Goal: Task Accomplishment & Management: Complete application form

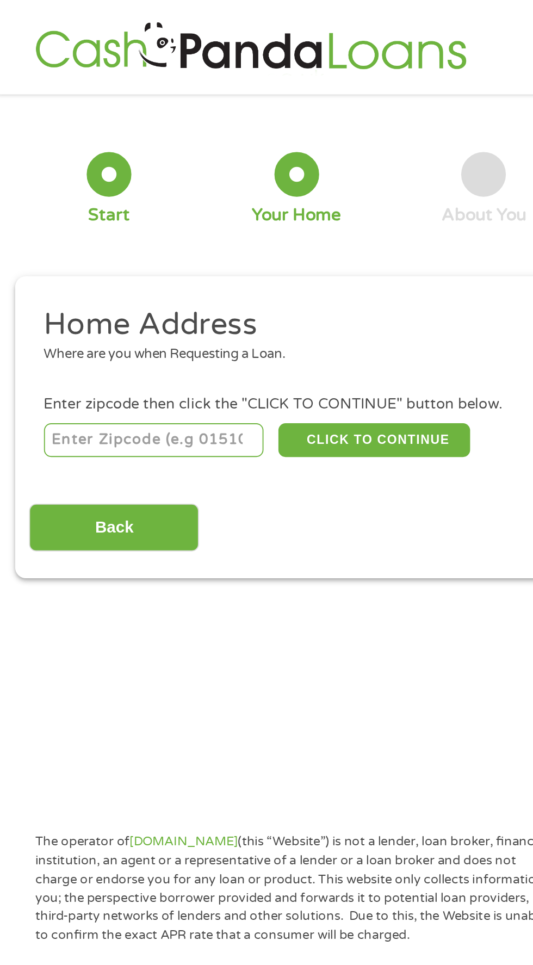
click at [117, 238] on input "number" at bounding box center [86, 241] width 121 height 18
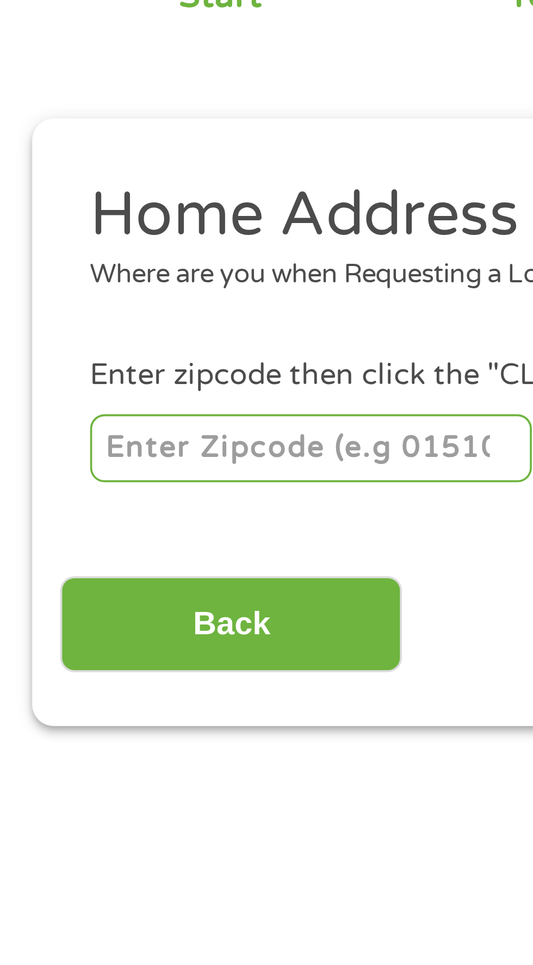
type input "72143"
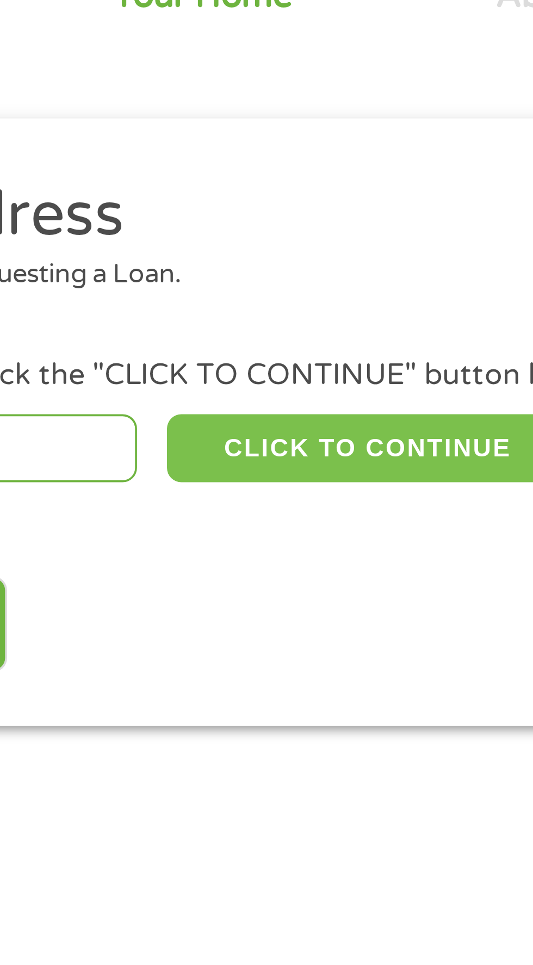
click at [227, 241] on button "CLICK TO CONTINUE" at bounding box center [206, 241] width 105 height 18
type input "72143"
type input "[PERSON_NAME]"
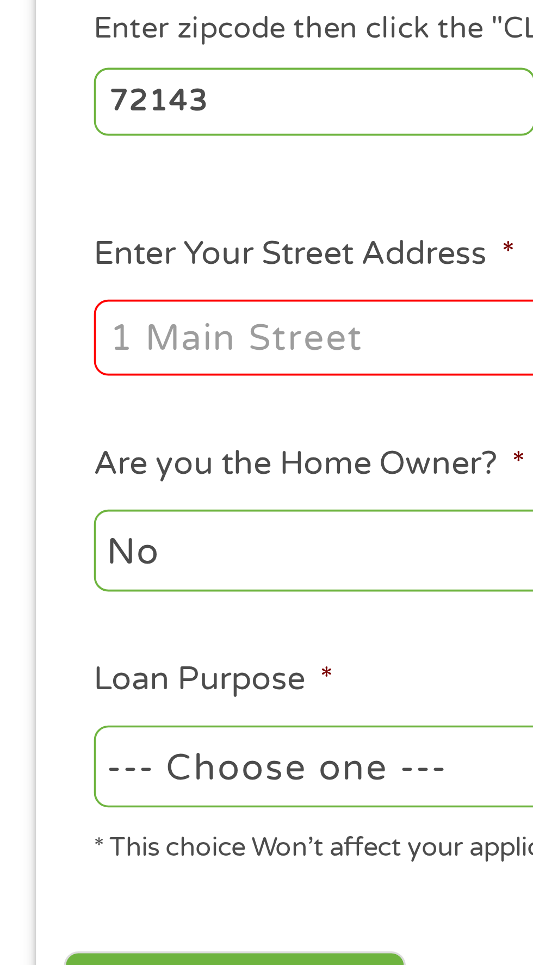
scroll to position [19, 0]
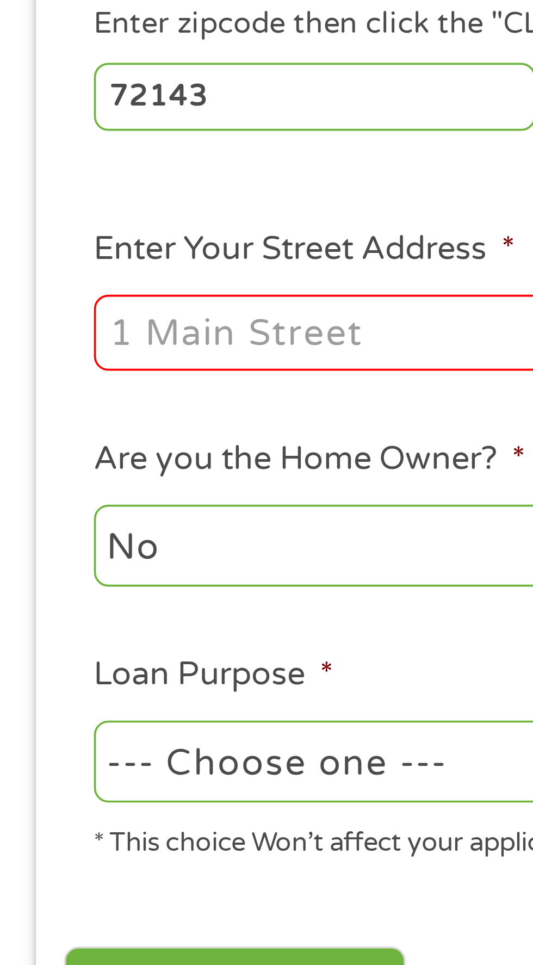
click at [113, 293] on input "Enter Your Street Address *" at bounding box center [142, 286] width 233 height 21
type input "[STREET_ADDRESS][PERSON_NAME]"
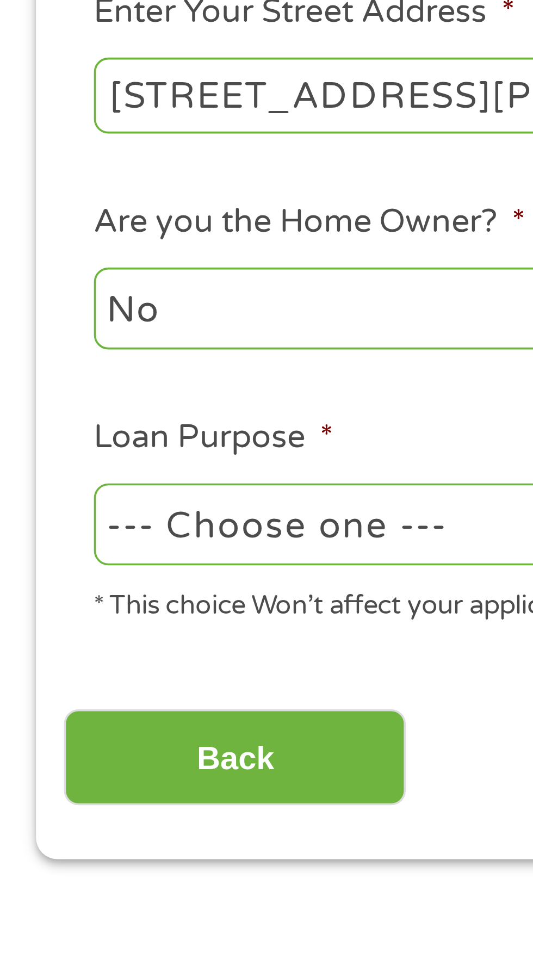
click at [106, 406] on select "--- Choose one --- Pay Bills Debt Consolidation Home Improvement Major Purchase…" at bounding box center [142, 403] width 233 height 22
select select "paybills"
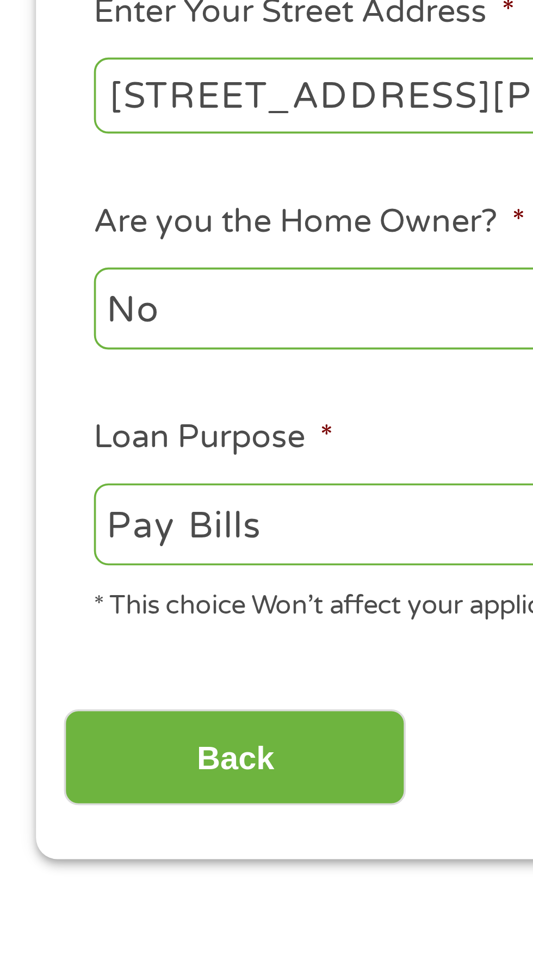
click at [26, 393] on select "--- Choose one --- Pay Bills Debt Consolidation Home Improvement Major Purchase…" at bounding box center [142, 403] width 233 height 22
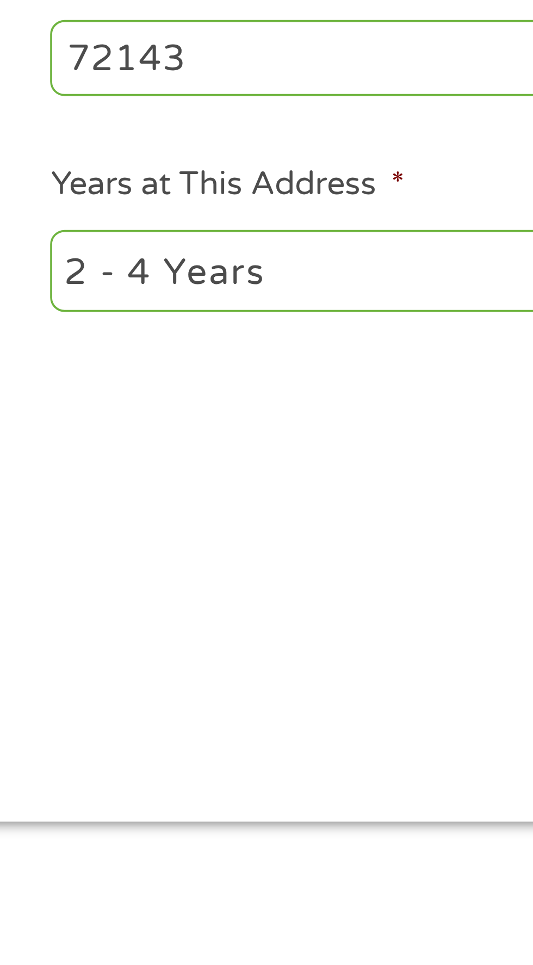
click at [366, 354] on select "1 Year or less 1 - 2 Years 2 - 4 Years Over 4 Years" at bounding box center [390, 344] width 233 height 22
select select "60months"
click at [274, 334] on select "1 Year or less 1 - 2 Years 2 - 4 Years Over 4 Years" at bounding box center [390, 344] width 233 height 22
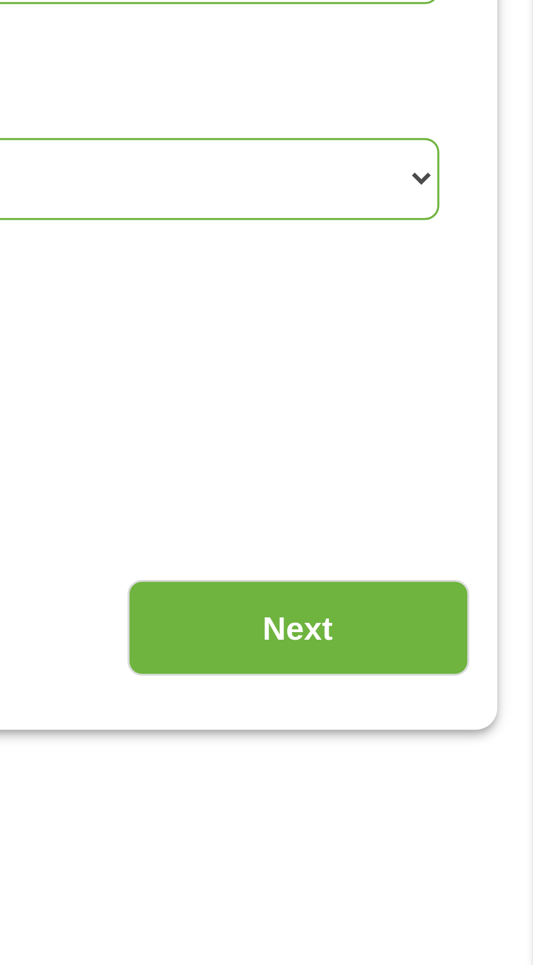
scroll to position [0, 0]
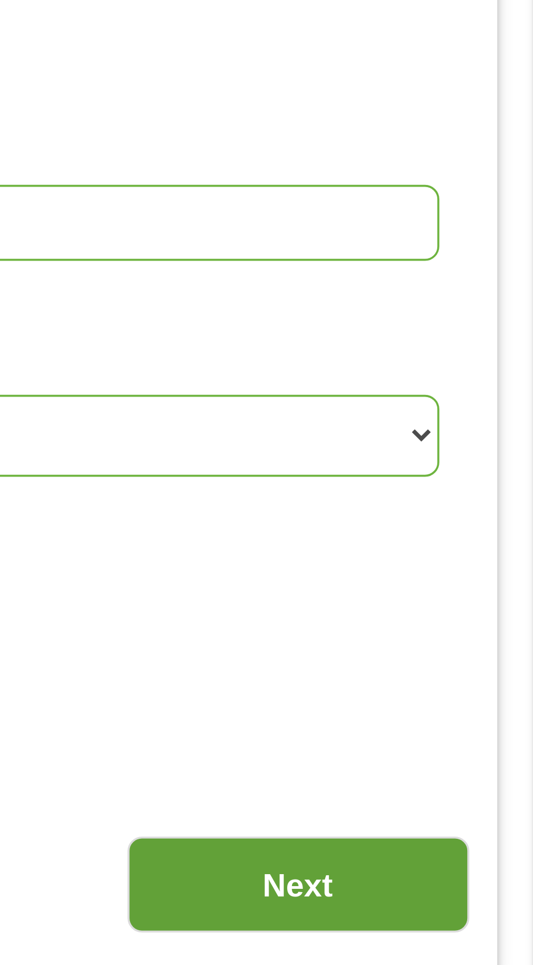
click at [483, 480] on input "Next" at bounding box center [469, 485] width 93 height 27
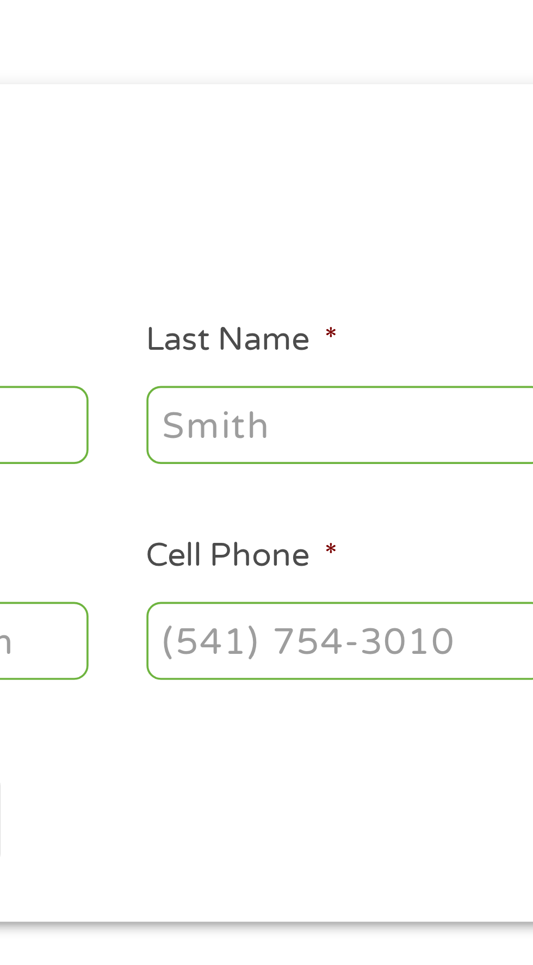
scroll to position [5, 0]
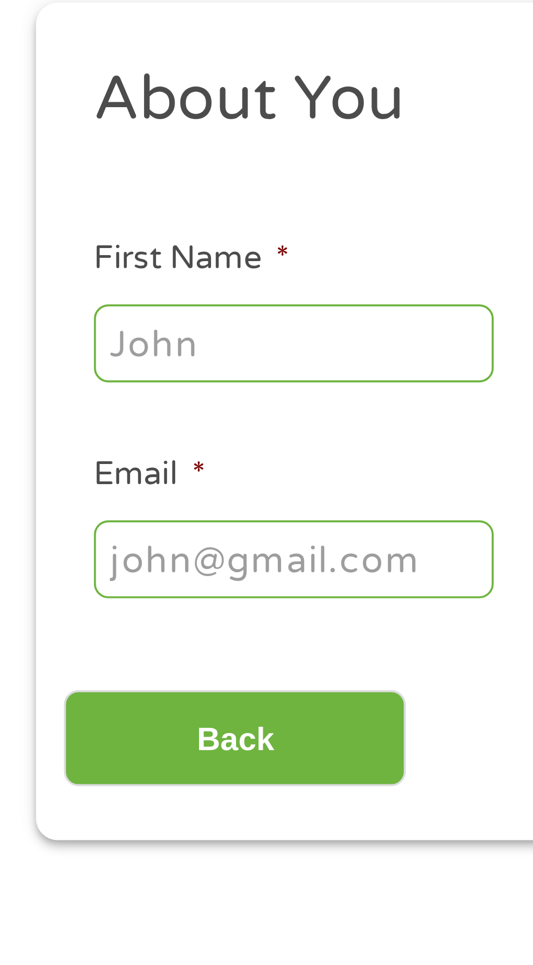
click at [91, 244] on input "First Name *" at bounding box center [80, 238] width 109 height 21
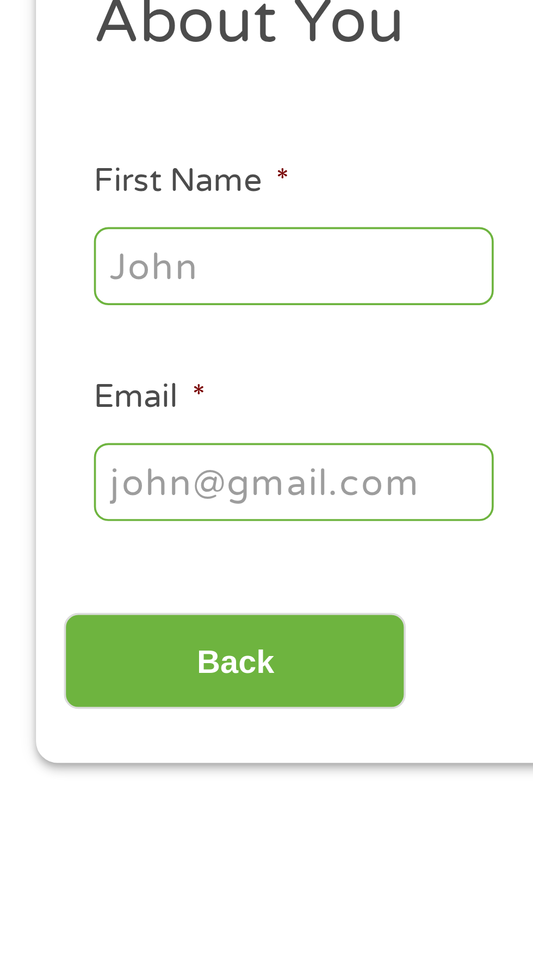
type input "[PERSON_NAME]"
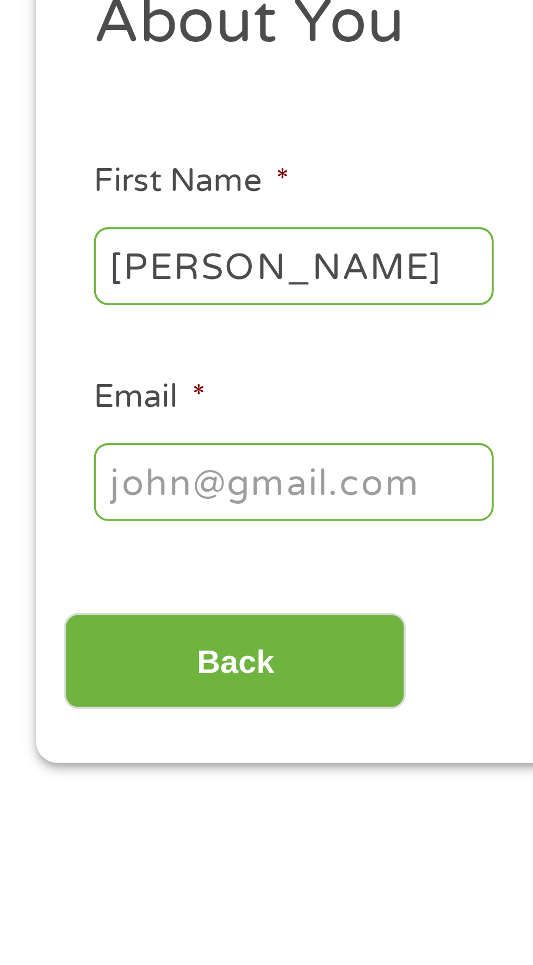
type input "[PERSON_NAME]"
type input "[EMAIL_ADDRESS][DOMAIN_NAME]"
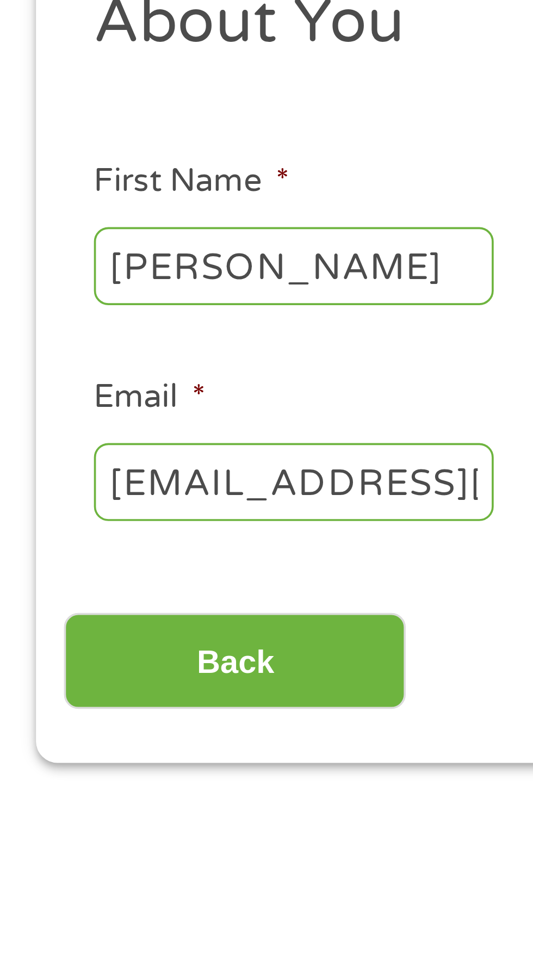
type input "[PHONE_NUMBER]"
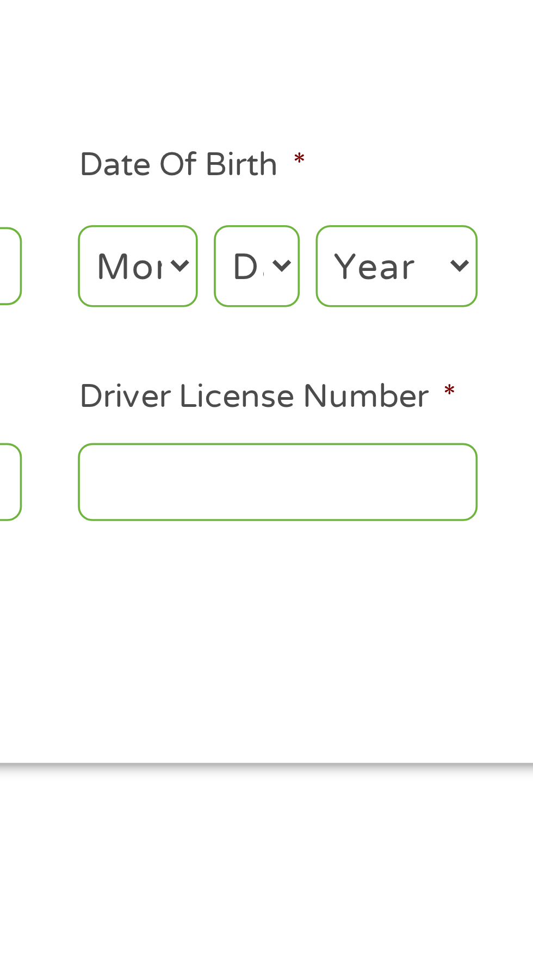
click at [357, 302] on input "Driver License Number *" at bounding box center [328, 297] width 109 height 21
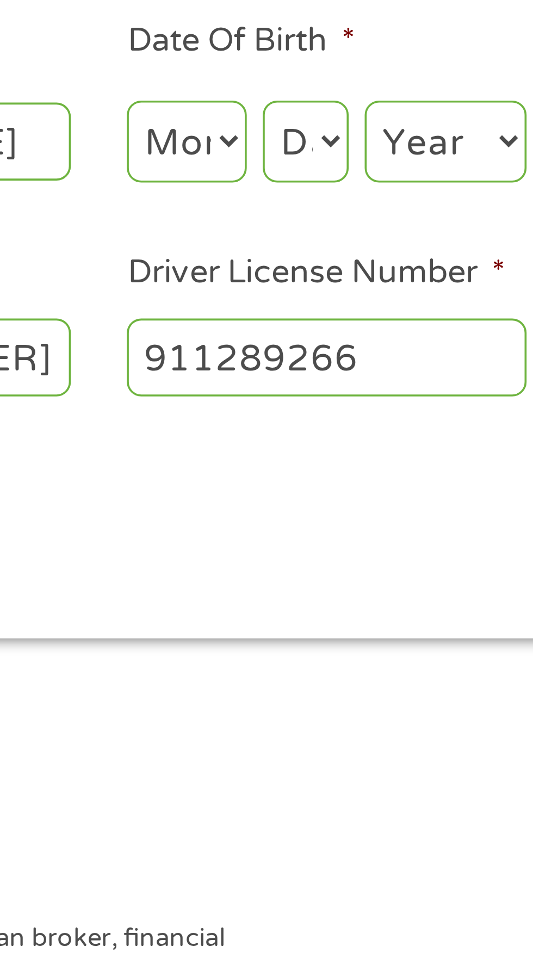
type input "911289266"
click at [293, 240] on select "Month 1 2 3 4 5 6 7 8 9 10 11 12" at bounding box center [290, 239] width 33 height 22
select select "3"
click at [274, 228] on select "Month 1 2 3 4 5 6 7 8 9 10 11 12" at bounding box center [290, 239] width 33 height 22
click at [332, 237] on select "Day 1 2 3 4 5 6 7 8 9 10 11 12 13 14 15 16 17 18 19 20 21 22 23 24 25 26 27 28 …" at bounding box center [322, 239] width 23 height 22
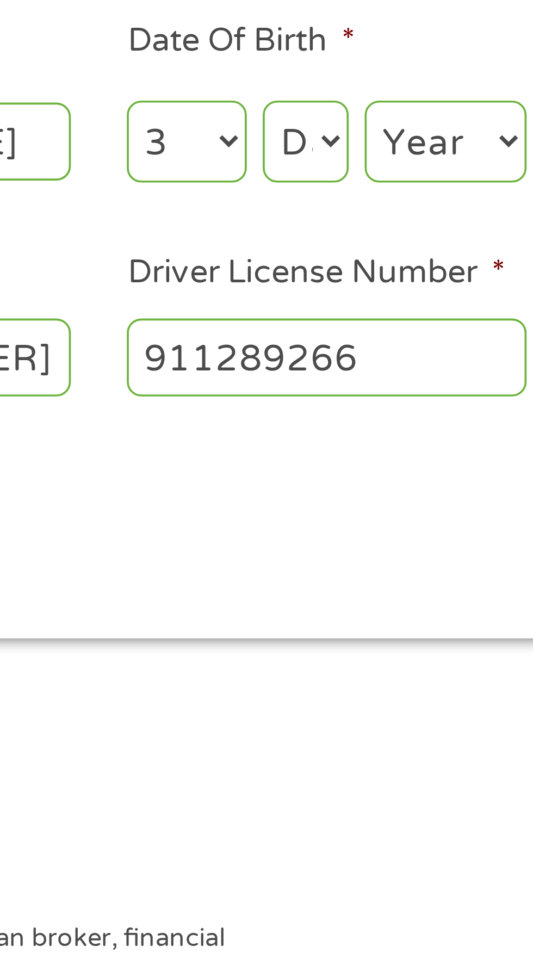
select select "12"
click at [311, 228] on select "Day 1 2 3 4 5 6 7 8 9 10 11 12 13 14 15 16 17 18 19 20 21 22 23 24 25 26 27 28 …" at bounding box center [322, 239] width 23 height 22
click at [368, 240] on select "Year [DATE] 2006 2005 2004 2003 2002 2001 2000 1999 1998 1997 1996 1995 1994 19…" at bounding box center [361, 239] width 44 height 22
select select "1982"
click at [339, 228] on select "Year [DATE] 2006 2005 2004 2003 2002 2001 2000 1999 1998 1997 1996 1995 1994 19…" at bounding box center [361, 239] width 44 height 22
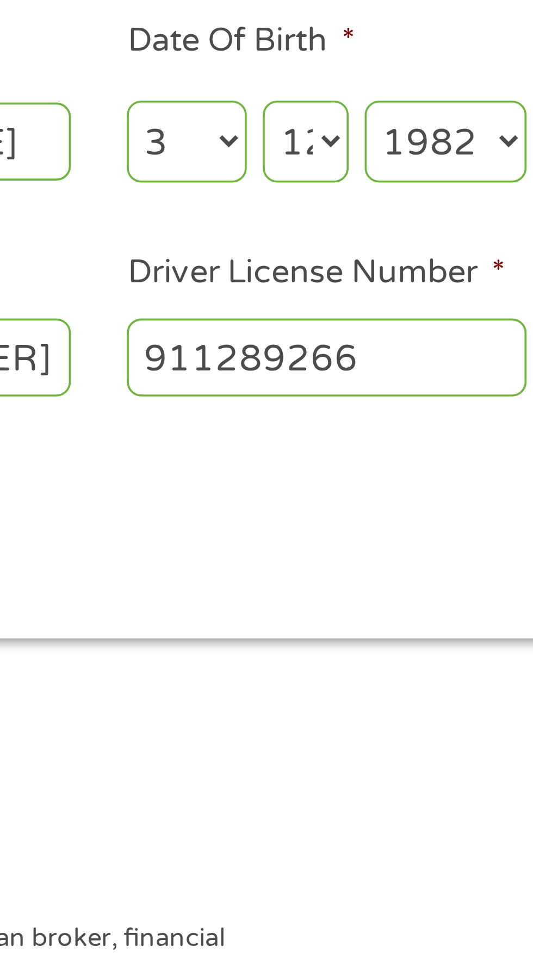
click at [329, 243] on select "Day 1 2 3 4 5 6 7 8 9 10 11 12 13 14 15 16 17 18 19 20 21 22 23 24 25 26 27 28 …" at bounding box center [322, 239] width 23 height 22
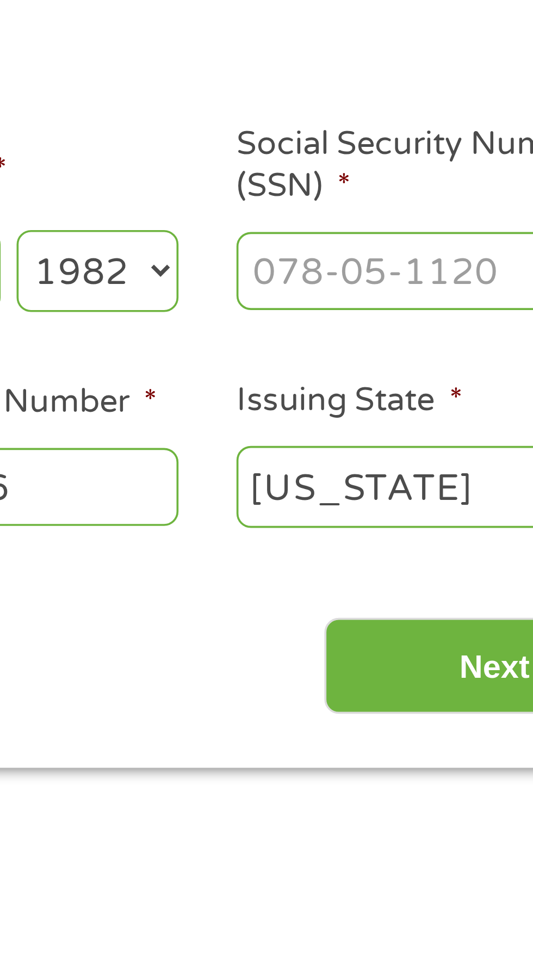
click at [442, 243] on input "Social Security Number (SSN) *" at bounding box center [453, 238] width 109 height 21
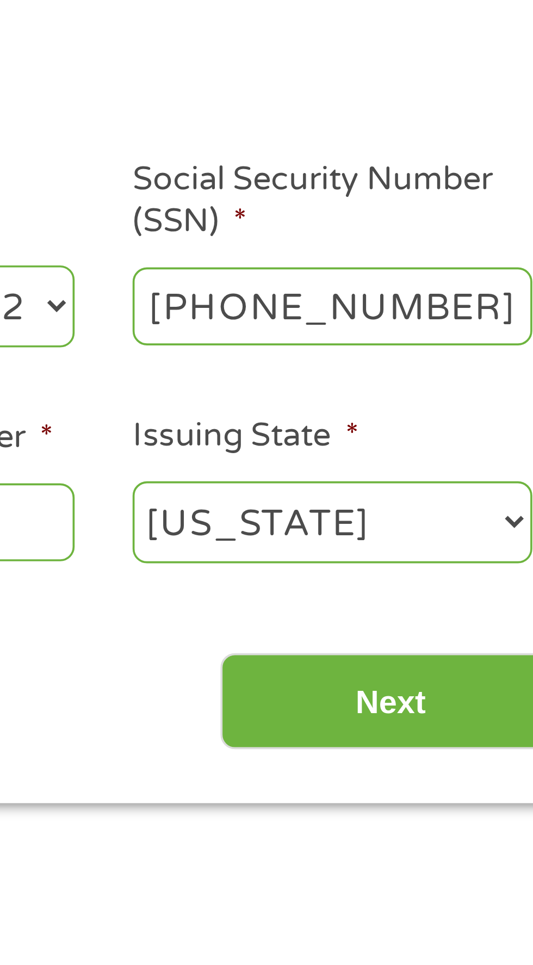
type input "429-49-0512"
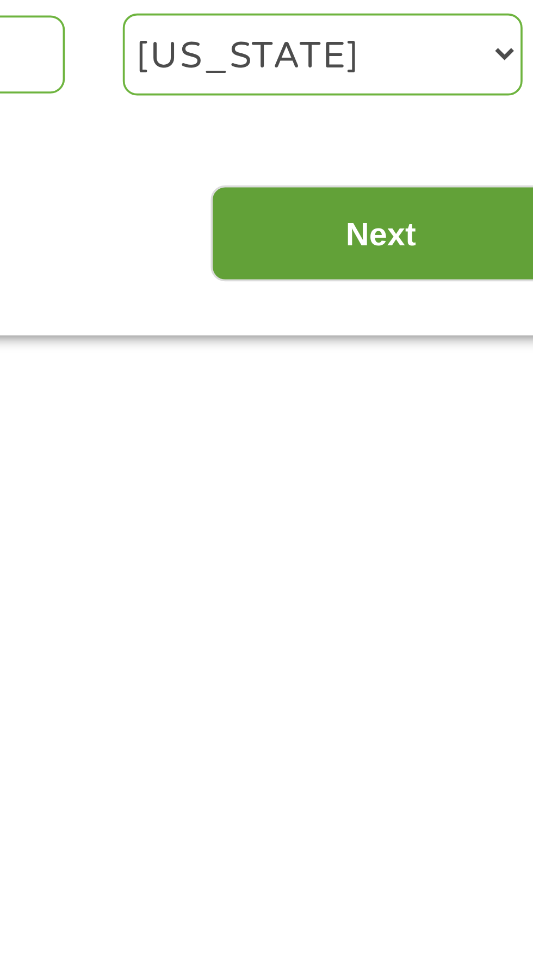
click at [488, 346] on input "Next" at bounding box center [469, 346] width 93 height 27
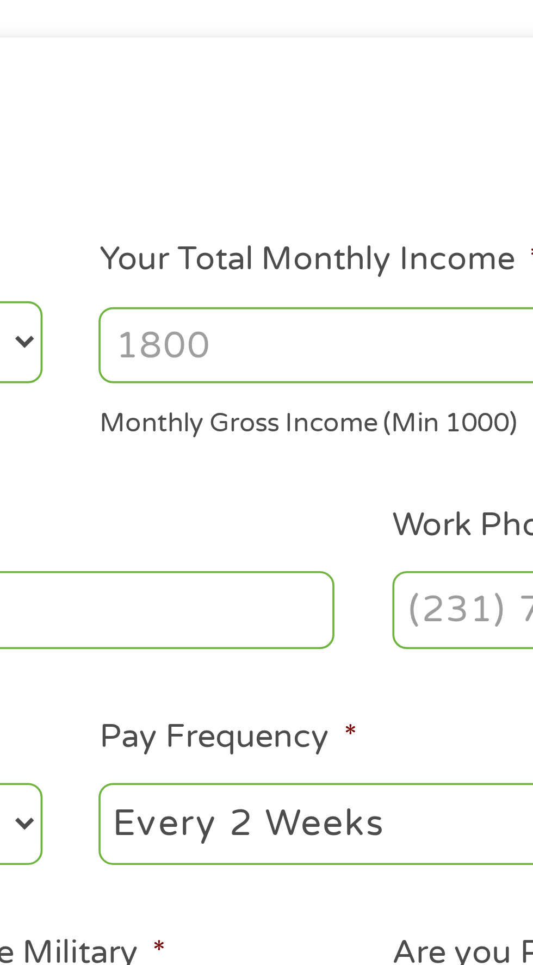
click at [364, 231] on input "Your Total Monthly Income *" at bounding box center [390, 230] width 233 height 21
type input "1"
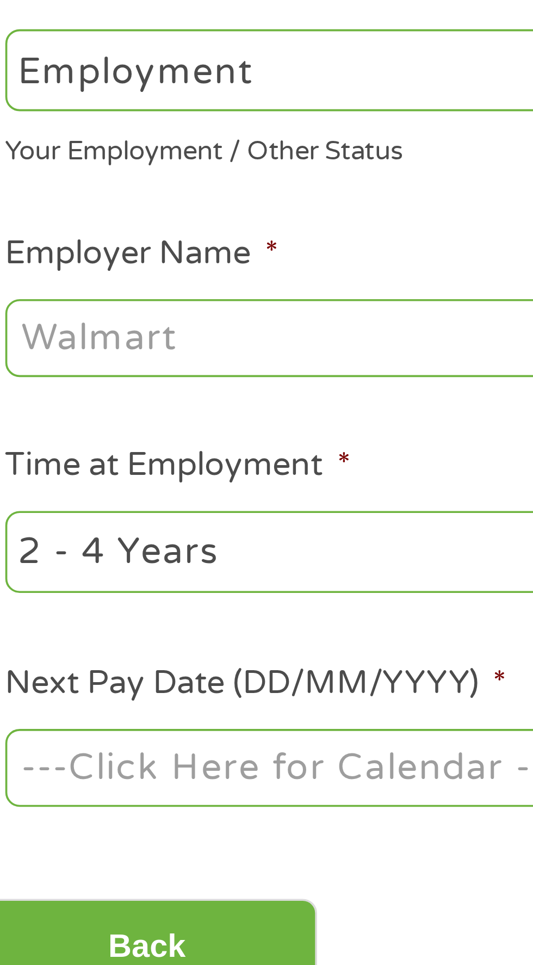
type input "4000"
click at [125, 305] on input "Employer Name *" at bounding box center [100, 302] width 149 height 21
click at [127, 301] on input "Employer Name *" at bounding box center [100, 302] width 149 height 21
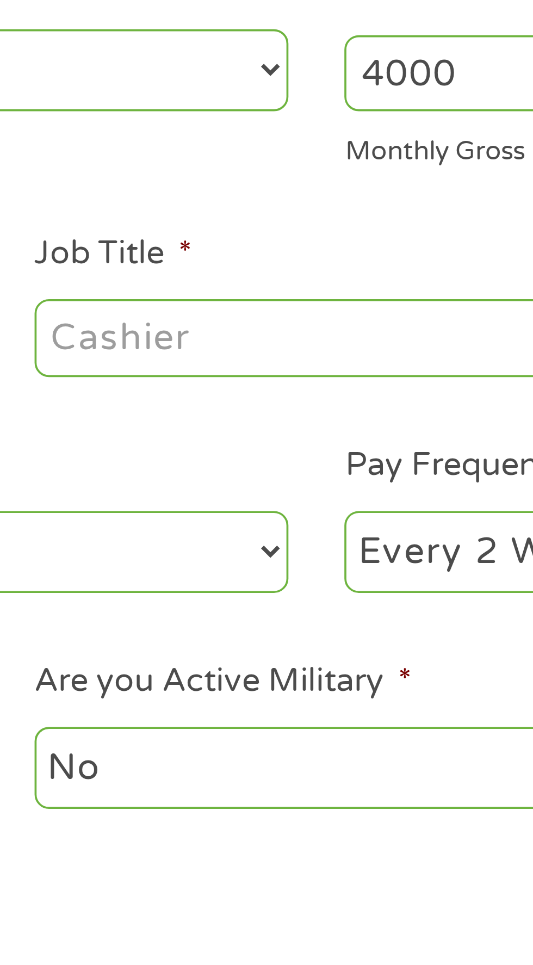
type input "Ulta beauty"
click at [288, 307] on input "Job Title *" at bounding box center [264, 302] width 149 height 21
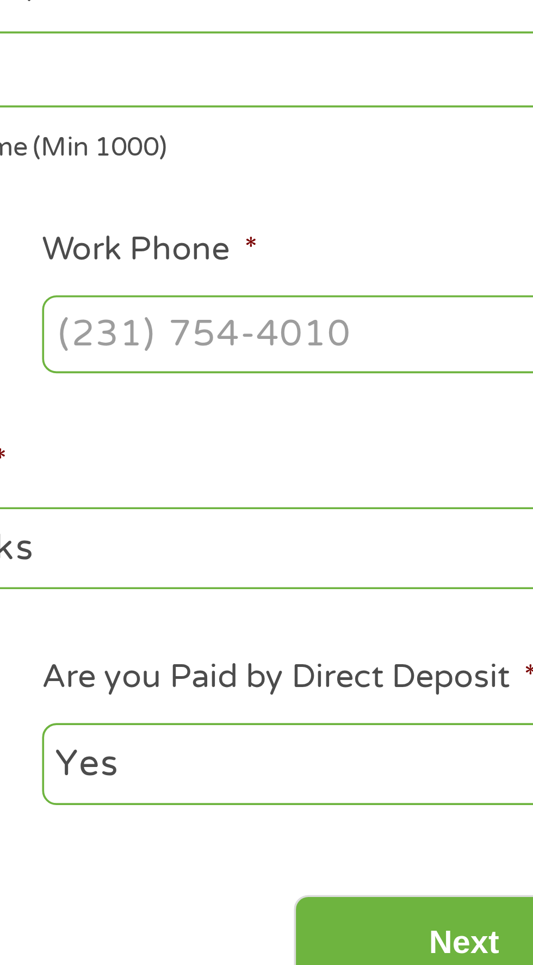
type input "Master stylist"
click at [440, 307] on input "Work Phone *" at bounding box center [428, 302] width 149 height 21
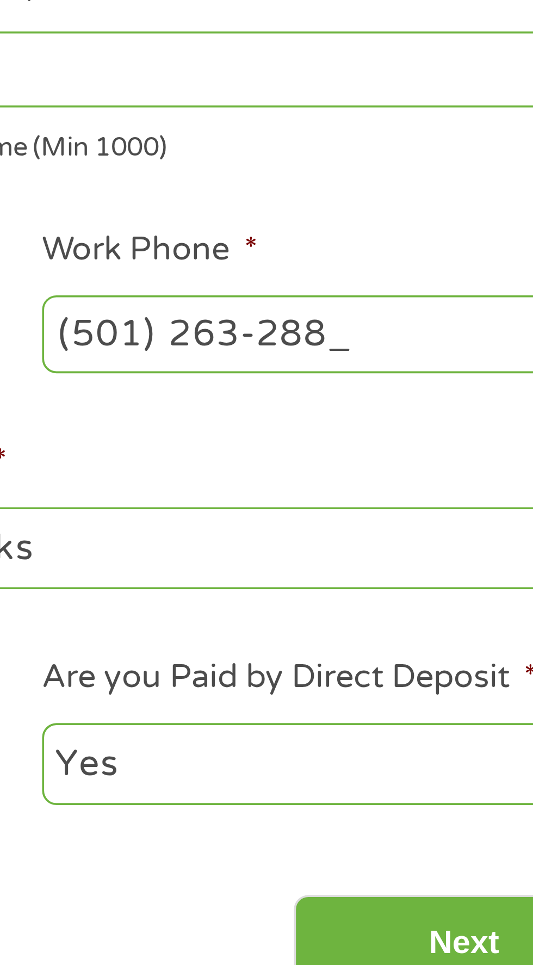
type input "[PHONE_NUMBER]"
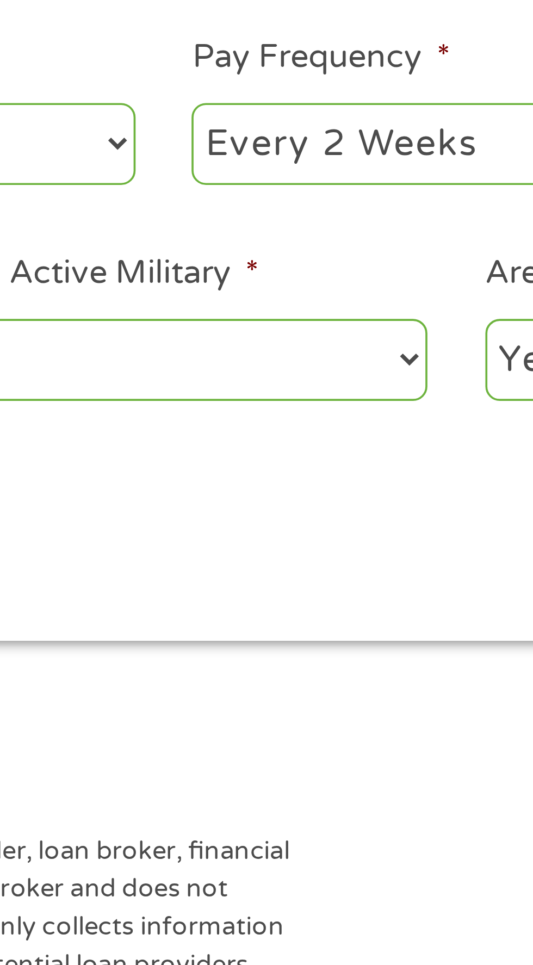
click at [346, 367] on select "--- Choose one --- Every 2 Weeks Every Week Monthly Semi-Monthly" at bounding box center [390, 360] width 233 height 22
select select "weekly"
click at [274, 349] on select "--- Choose one --- Every 2 Weeks Every Week Monthly Semi-Monthly" at bounding box center [390, 360] width 233 height 22
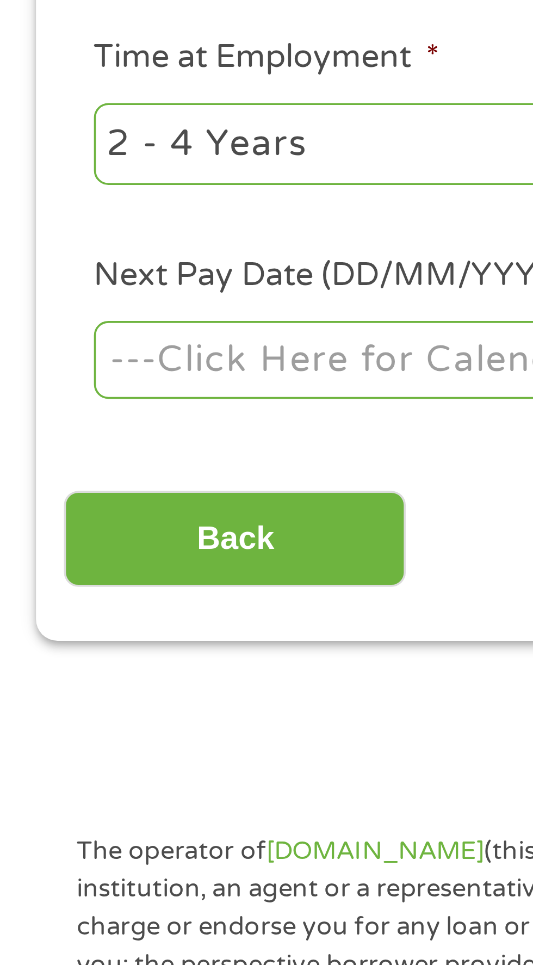
click at [90, 370] on select "--- Choose one --- 1 Year or less 1 - 2 Years 2 - 4 Years Over 4 Years" at bounding box center [142, 360] width 233 height 22
click at [102, 365] on select "--- Choose one --- 1 Year or less 1 - 2 Years 2 - 4 Years Over 4 Years" at bounding box center [142, 360] width 233 height 22
select select "60months"
click at [26, 349] on select "--- Choose one --- 1 Year or less 1 - 2 Years 2 - 4 Years Over 4 Years" at bounding box center [142, 360] width 233 height 22
click at [114, 423] on body "Home Get Loan Offer How it works FAQs Blog Cash Loans Quick Loans Online Loans …" at bounding box center [266, 824] width 533 height 1658
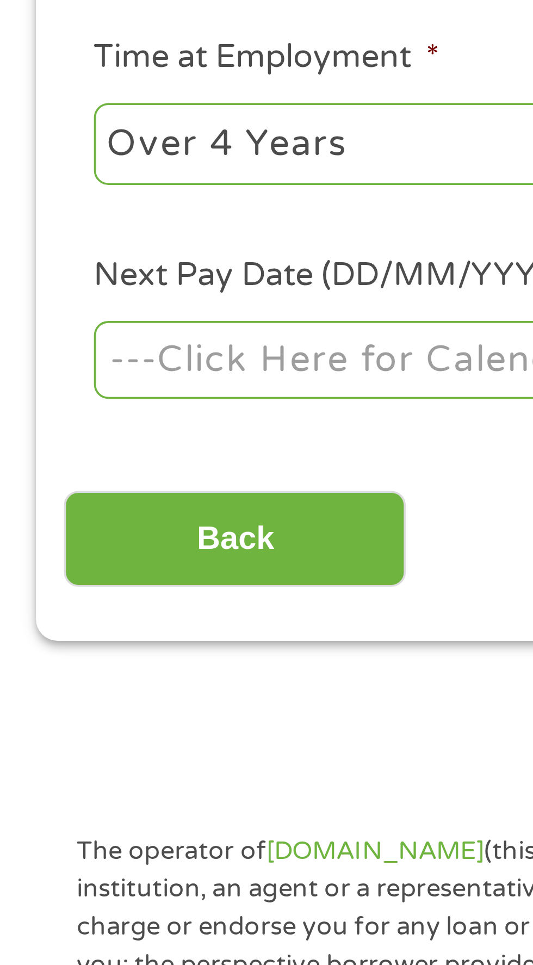
click at [105, 421] on input "Next Pay Date (DD/MM/YYYY) *" at bounding box center [100, 419] width 149 height 21
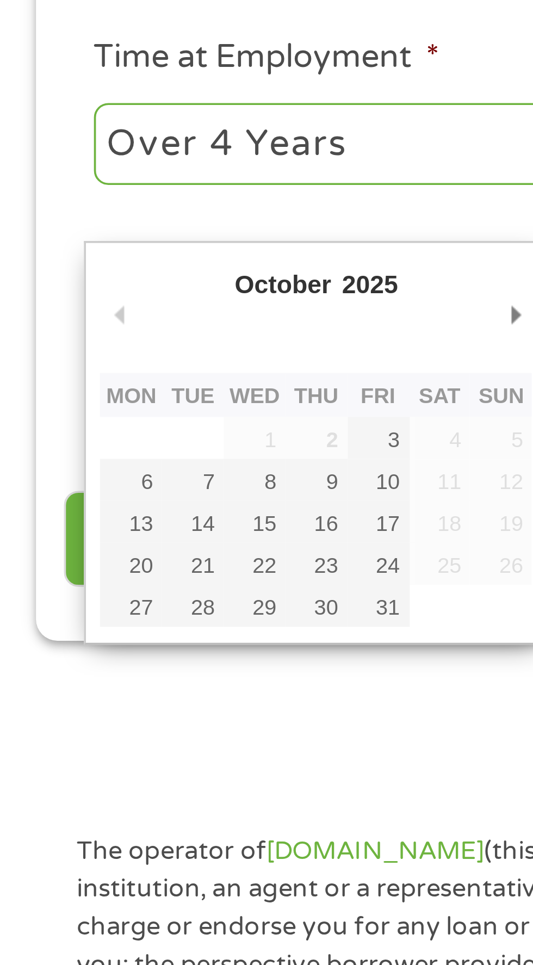
type input "[DATE]"
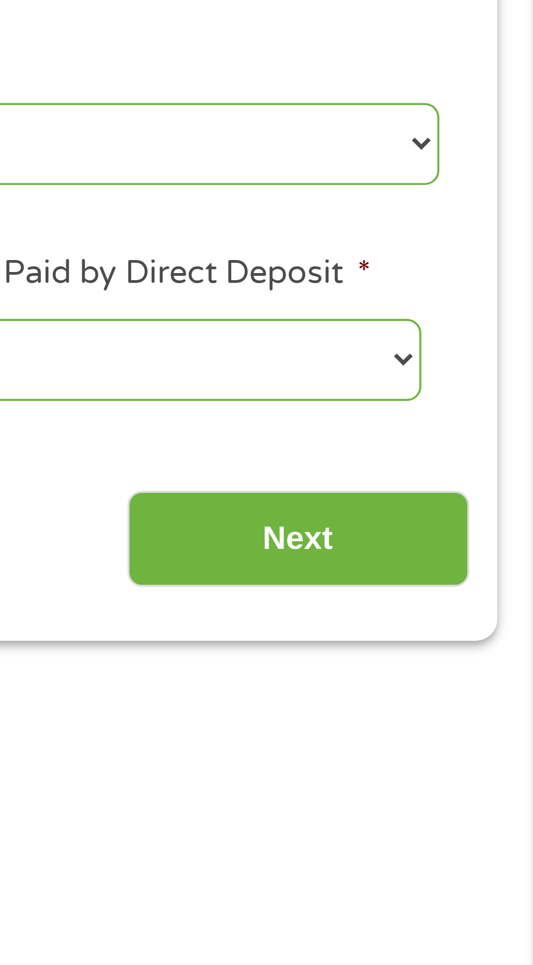
click at [474, 477] on input "Next" at bounding box center [469, 468] width 93 height 27
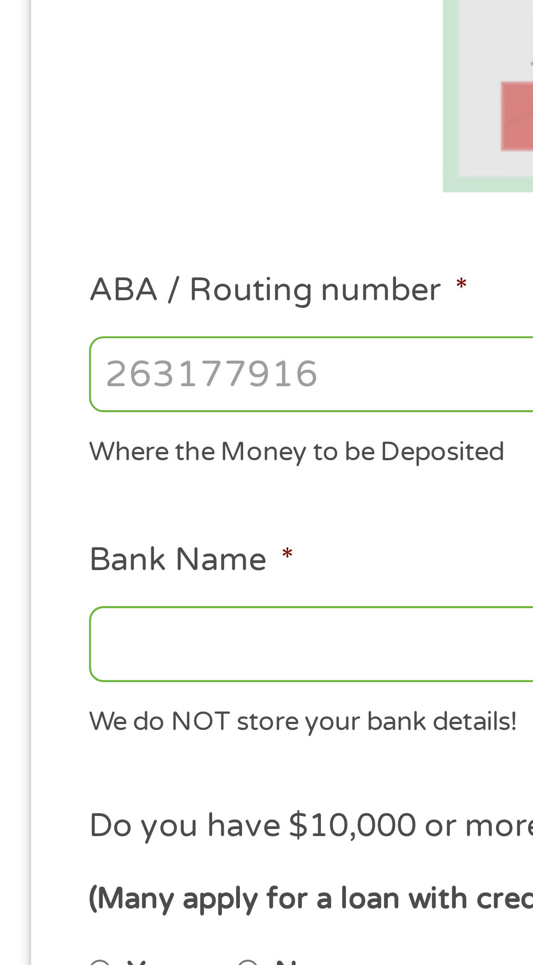
click at [108, 358] on input "ABA / Routing number *" at bounding box center [142, 353] width 233 height 21
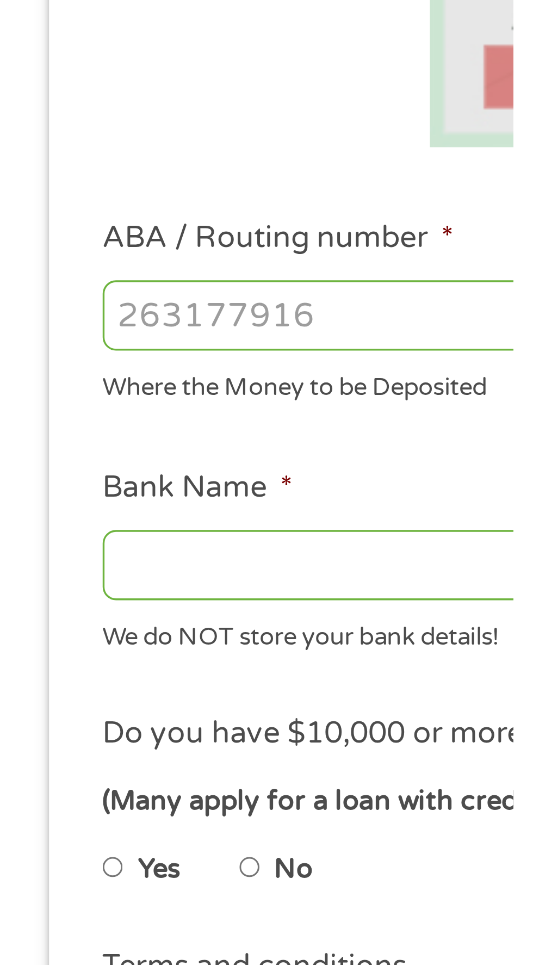
scroll to position [35, 0]
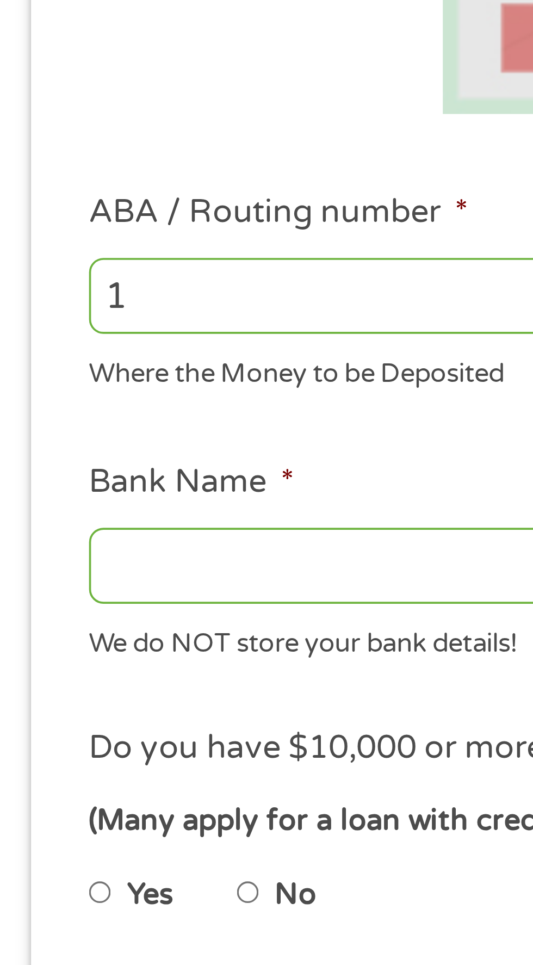
click at [94, 356] on input "1" at bounding box center [142, 353] width 233 height 21
click at [40, 357] on input "1124303201" at bounding box center [142, 353] width 233 height 21
type input "124303201"
type input "VARO BANK, NATIONAL ASSOCIATION"
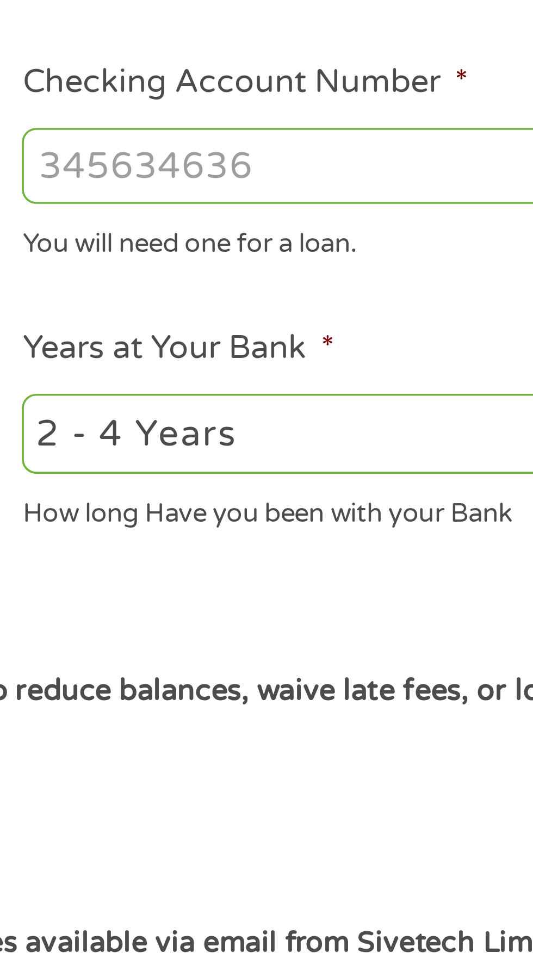
type input "124303201"
click at [356, 363] on input "Checking Account Number *" at bounding box center [390, 353] width 233 height 21
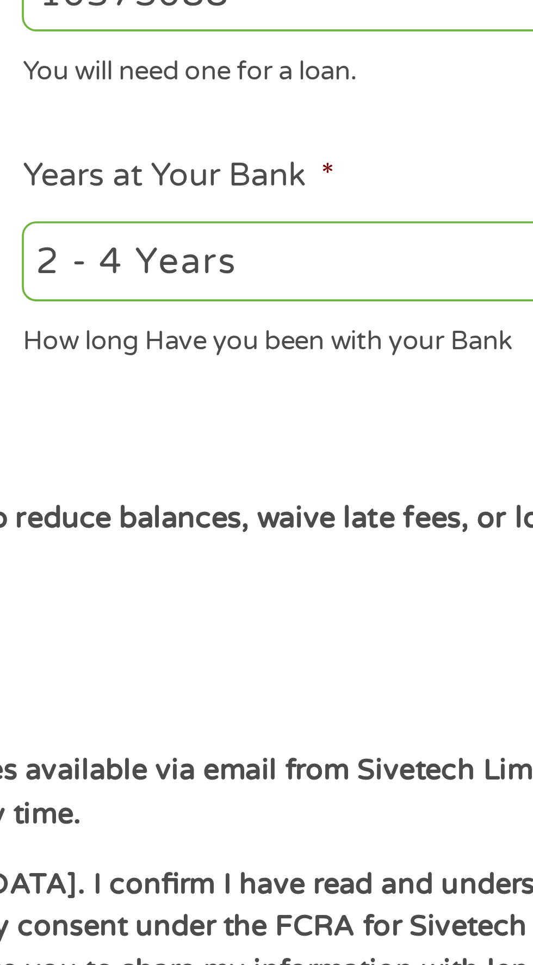
type input "10375088"
click at [394, 430] on select "2 - 4 Years 6 - 12 Months 1 - 2 Years Over 4 Years" at bounding box center [390, 427] width 233 height 22
click at [274, 416] on select "2 - 4 Years 6 - 12 Months 1 - 2 Years Over 4 Years" at bounding box center [390, 427] width 233 height 22
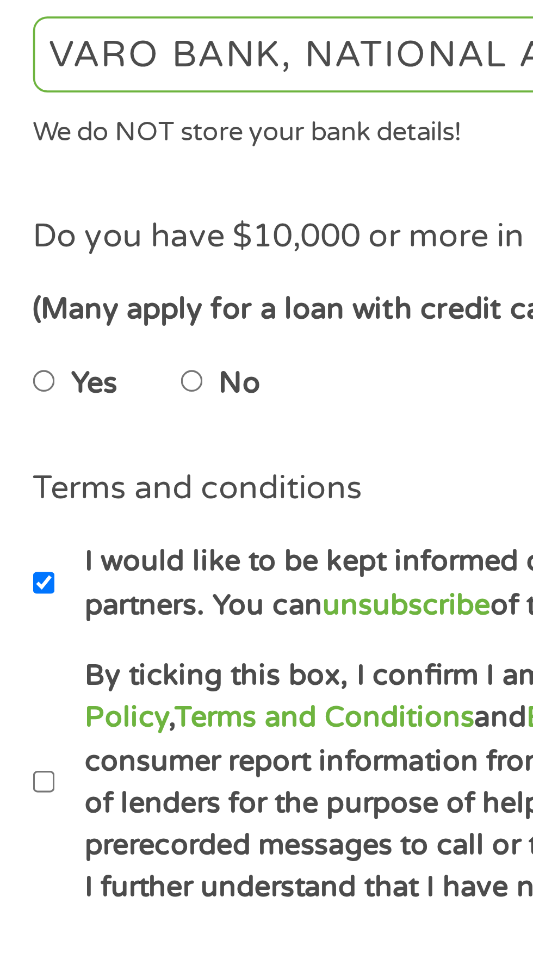
click at [31, 517] on input "Yes" at bounding box center [29, 516] width 7 height 17
radio input "true"
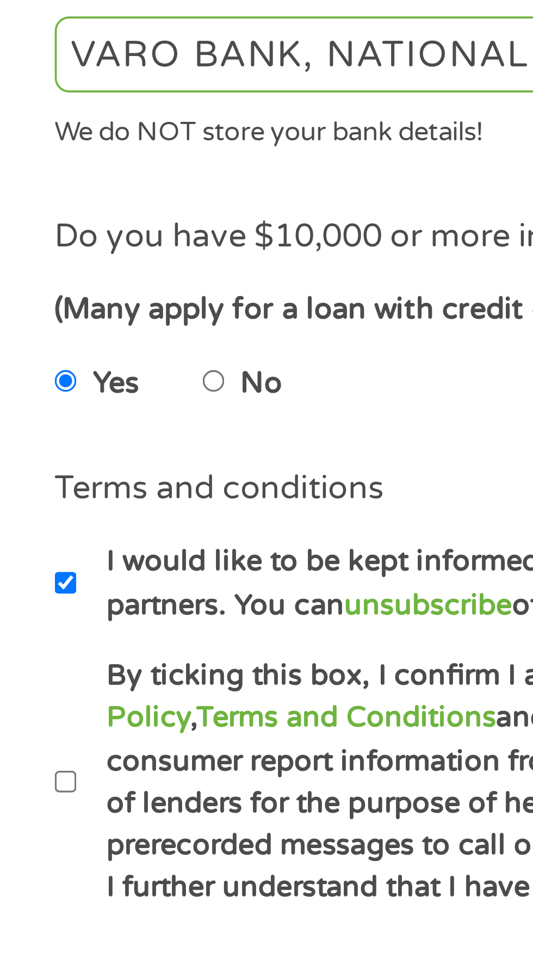
click at [35, 624] on label "By ticking this box, I confirm I am at least [DEMOGRAPHIC_DATA]. I confirm I ha…" at bounding box center [272, 625] width 480 height 70
click at [32, 624] on input "By ticking this box, I confirm I am at least [DEMOGRAPHIC_DATA]. I confirm I ha…" at bounding box center [29, 624] width 7 height 17
checkbox input "true"
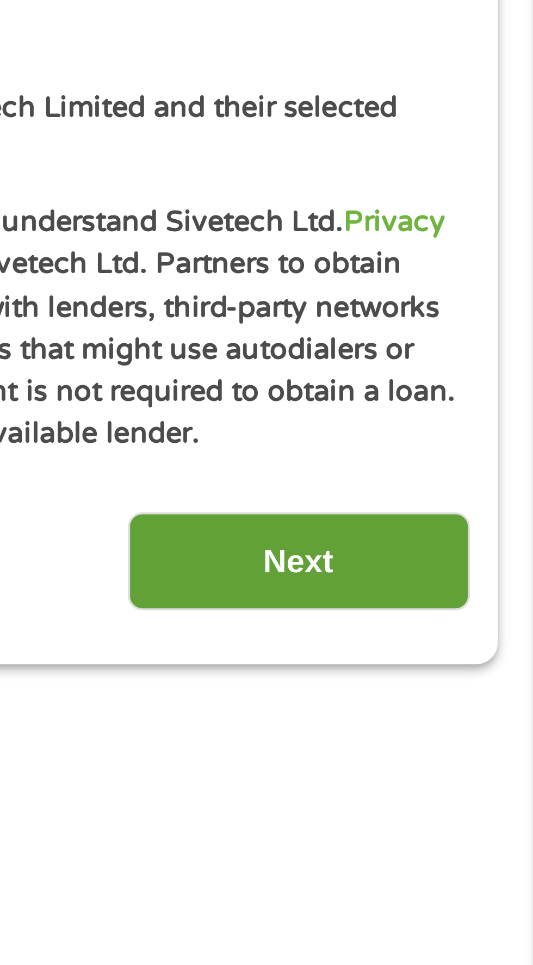
click at [491, 657] on input "Next" at bounding box center [469, 654] width 93 height 27
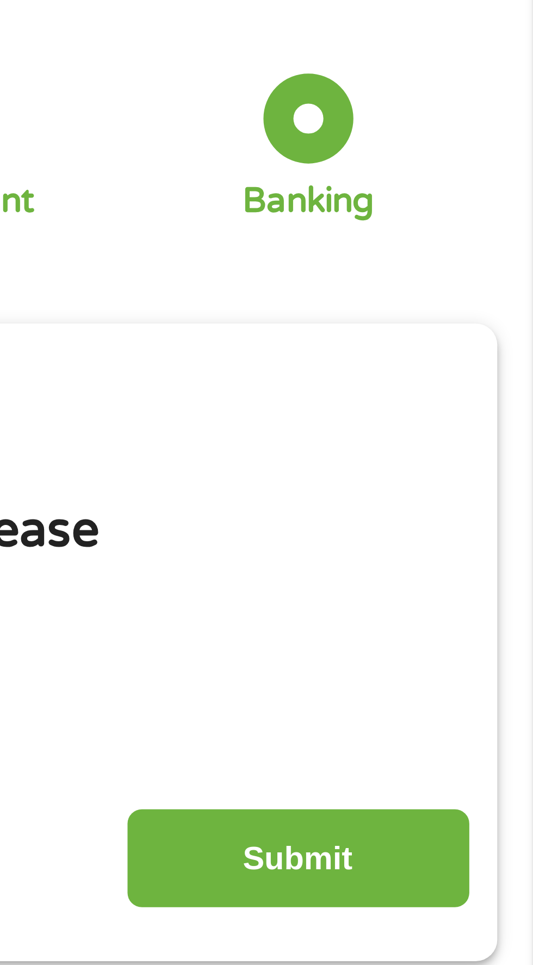
scroll to position [0, 0]
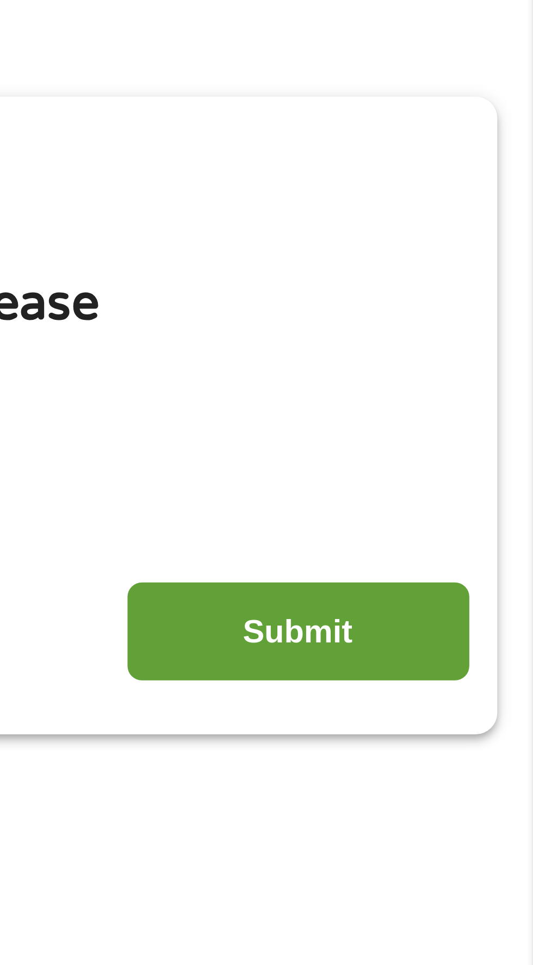
click at [473, 300] on input "Submit" at bounding box center [469, 296] width 93 height 27
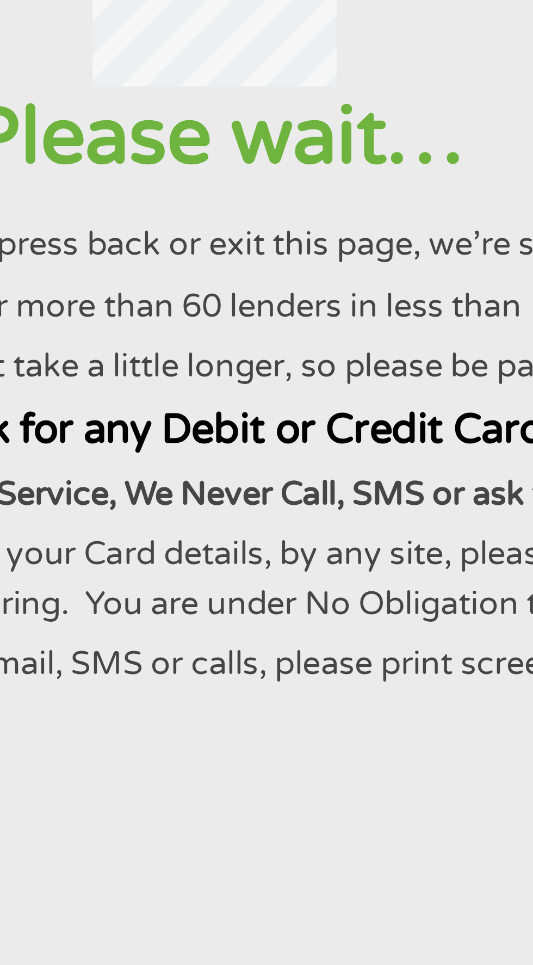
scroll to position [128, 0]
click at [348, 63] on div "Please wait… Please DO NOT press back or exit this page, we’re still here… We a…" at bounding box center [266, 106] width 506 height 164
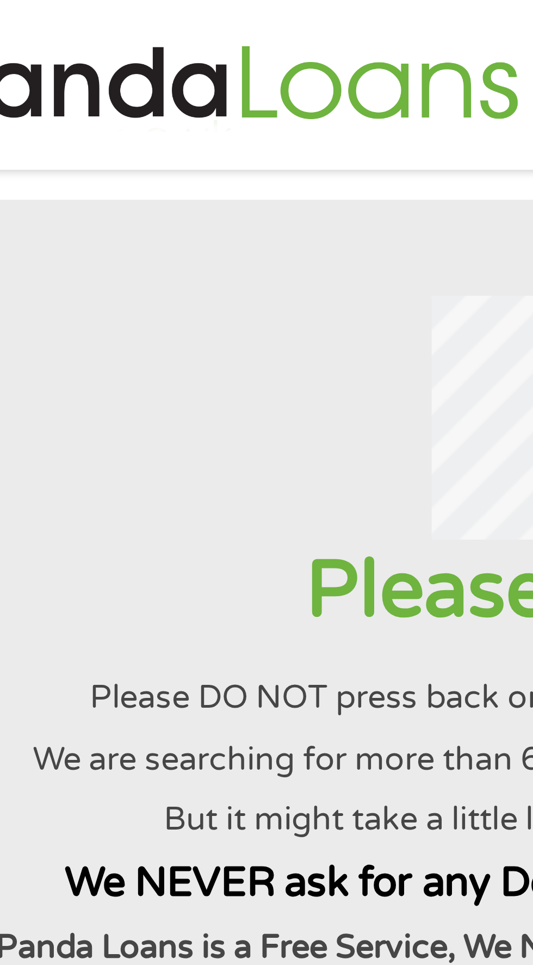
scroll to position [0, 0]
